Goal: Register for event/course

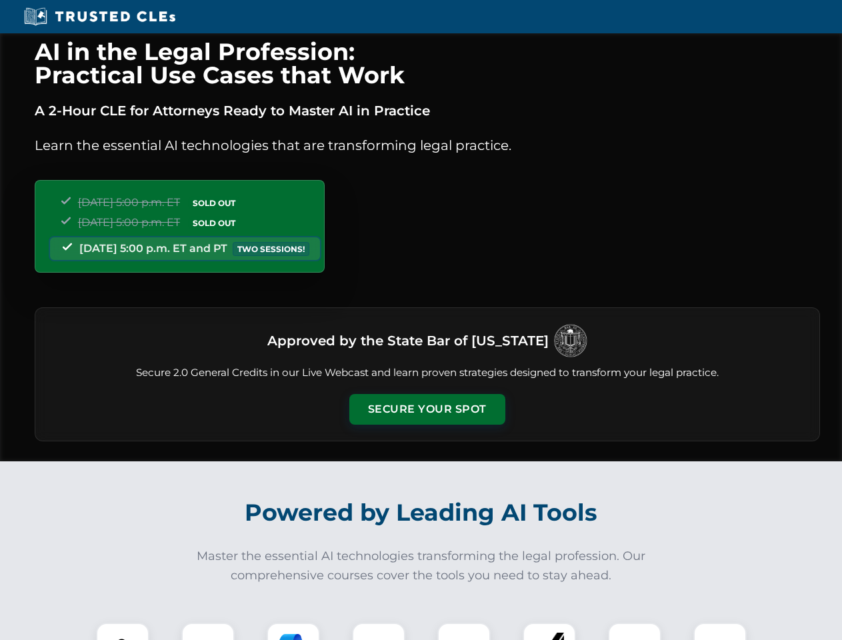
click at [427, 409] on button "Secure Your Spot" at bounding box center [427, 409] width 156 height 31
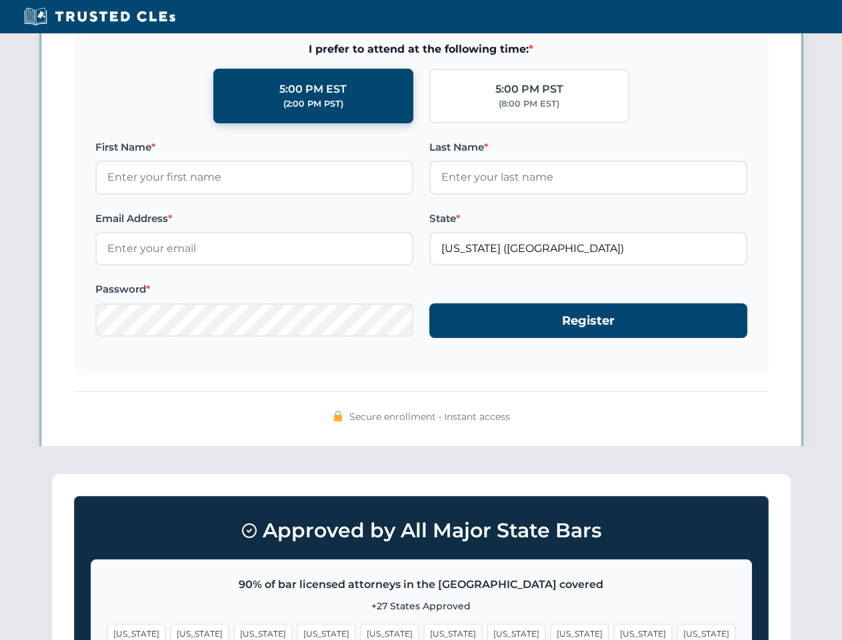
click at [614, 631] on span "[US_STATE]" at bounding box center [643, 633] width 58 height 19
